Goal: Browse casually

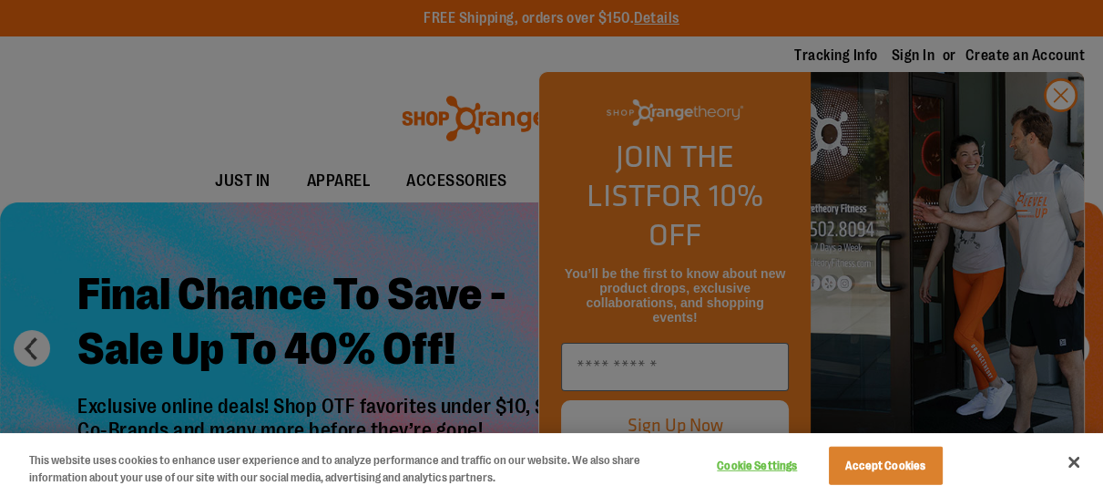
click at [1058, 129] on div at bounding box center [551, 248] width 1103 height 496
click at [1062, 129] on div at bounding box center [551, 248] width 1103 height 496
click at [1059, 128] on div at bounding box center [551, 248] width 1103 height 496
drag, startPoint x: 1059, startPoint y: 128, endPoint x: 625, endPoint y: 67, distance: 438.1
click at [625, 67] on div at bounding box center [551, 248] width 1103 height 496
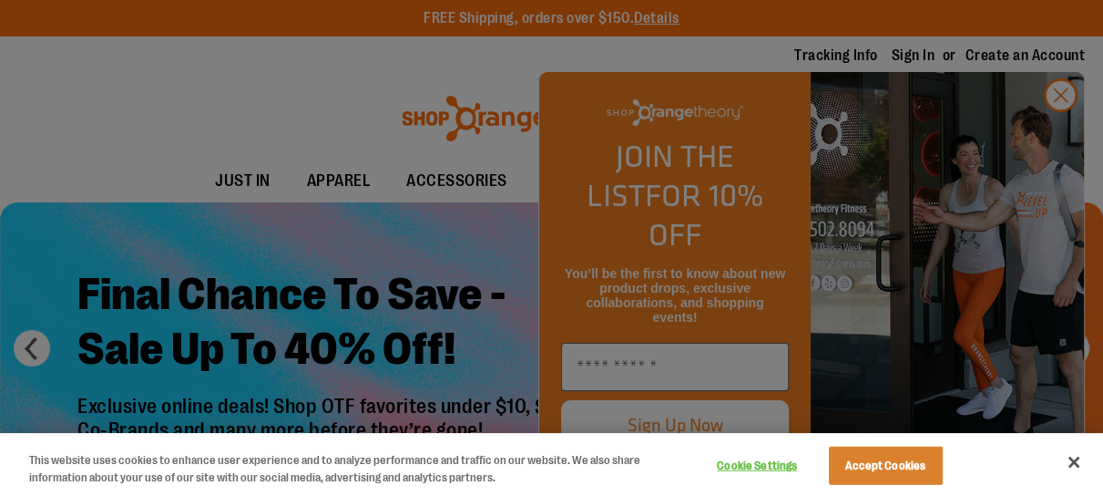
click at [30, 345] on div at bounding box center [551, 248] width 1103 height 496
click at [30, 349] on div at bounding box center [551, 248] width 1103 height 496
click at [1065, 128] on div at bounding box center [551, 248] width 1103 height 496
click at [1062, 129] on div at bounding box center [551, 248] width 1103 height 496
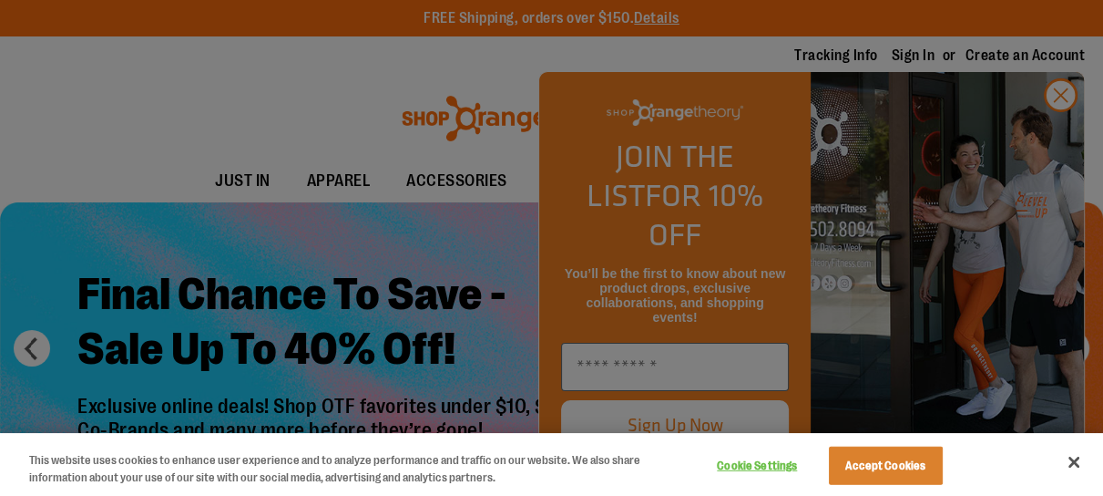
click at [1062, 129] on div at bounding box center [551, 248] width 1103 height 496
